Goal: Transaction & Acquisition: Download file/media

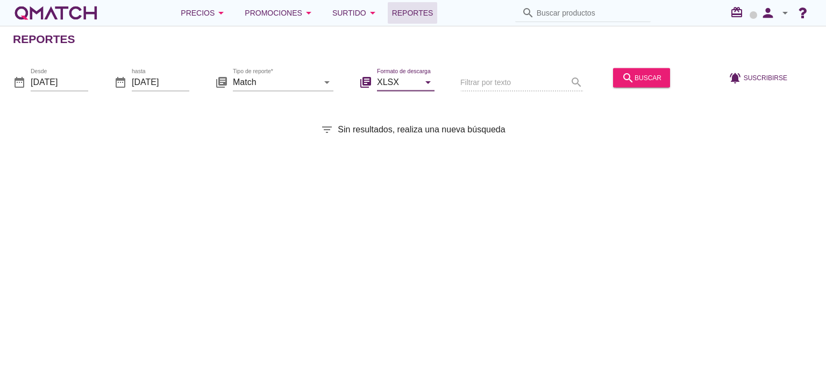
click at [395, 84] on input "XLSX" at bounding box center [398, 81] width 42 height 17
click at [389, 132] on div "CSV" at bounding box center [406, 133] width 40 height 13
type input "CSV"
click at [265, 79] on input "Match" at bounding box center [276, 81] width 86 height 17
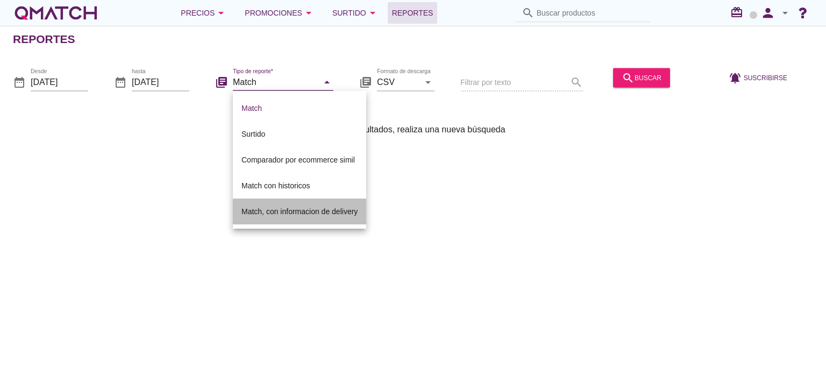
click at [291, 224] on div "Match, con informacion de delivery" at bounding box center [300, 212] width 116 height 26
type input "Match, con informacion de delivery"
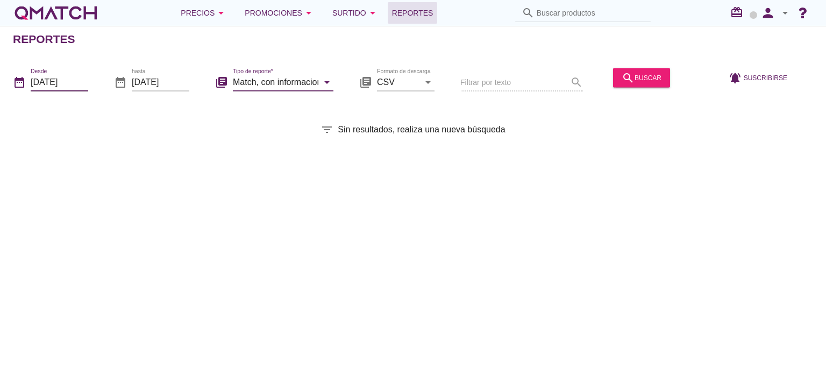
click at [78, 83] on input "[DATE]" at bounding box center [60, 81] width 58 height 17
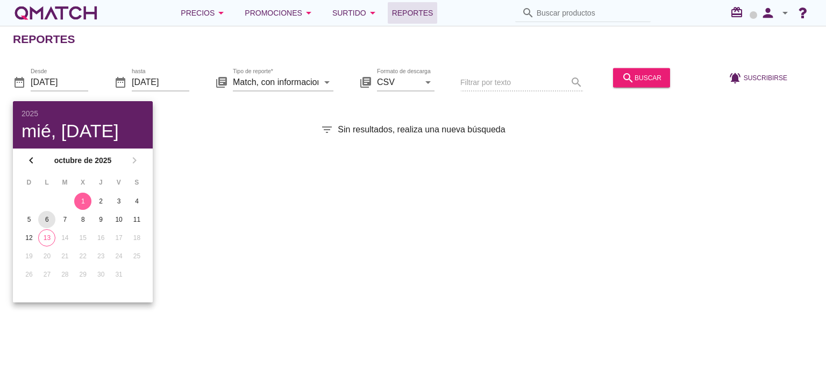
click at [49, 219] on div "6" at bounding box center [46, 220] width 17 height 10
type input "[DATE]"
click at [47, 221] on div "6" at bounding box center [46, 220] width 17 height 10
click at [636, 79] on div "search buscar" at bounding box center [642, 77] width 40 height 13
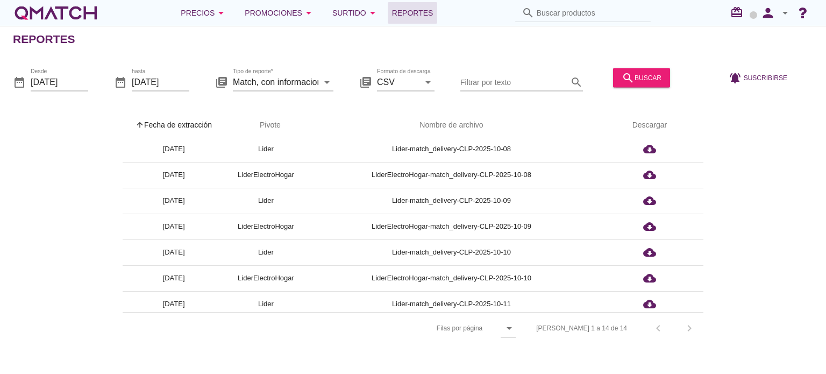
scroll to position [138, 0]
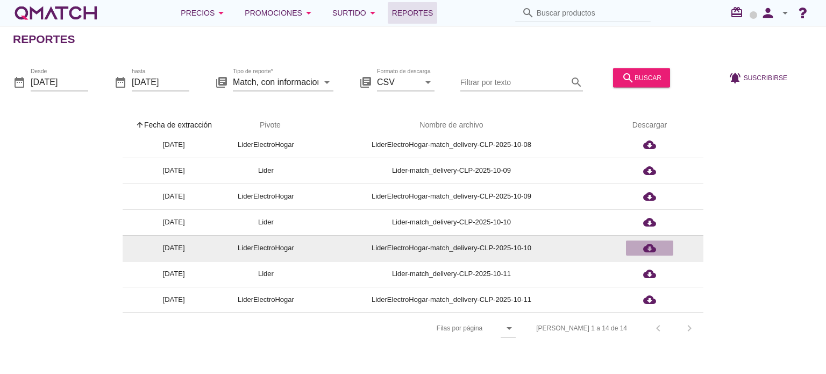
click at [650, 243] on icon "cloud_download" at bounding box center [649, 248] width 13 height 13
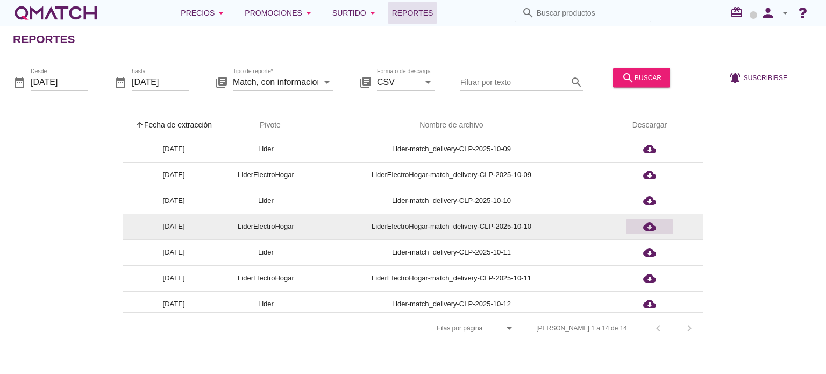
scroll to position [190, 0]
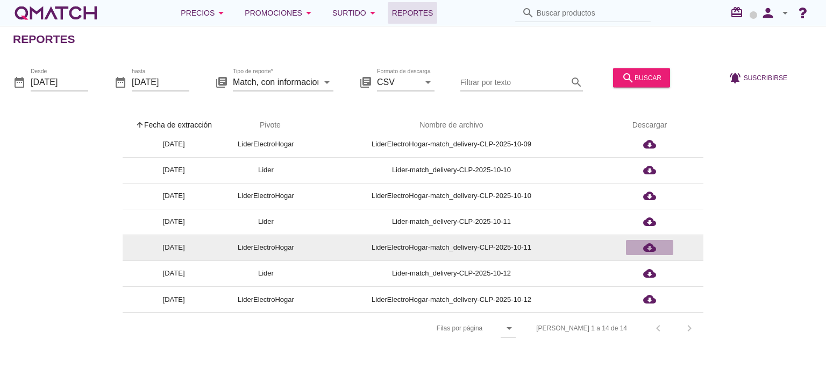
click at [650, 249] on icon "cloud_download" at bounding box center [649, 247] width 13 height 13
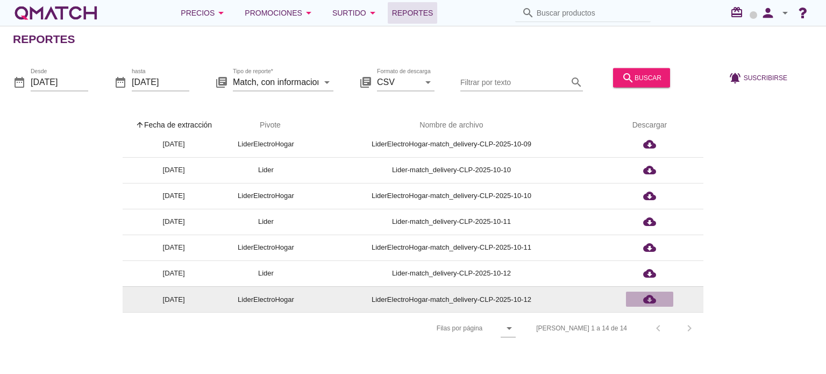
click at [647, 297] on icon "cloud_download" at bounding box center [649, 299] width 13 height 13
